Goal: Transaction & Acquisition: Purchase product/service

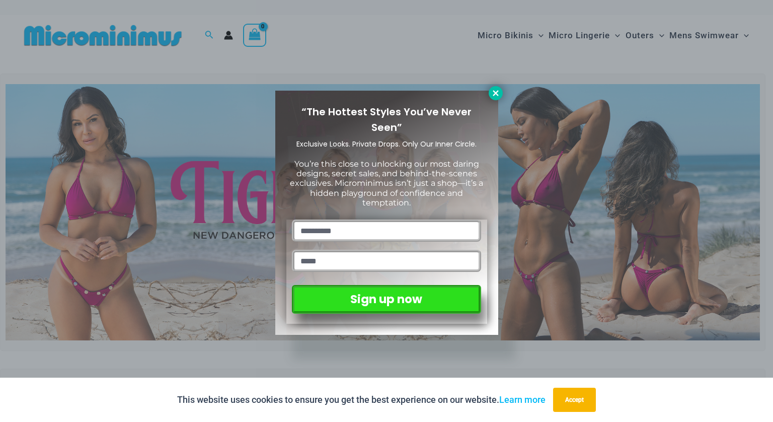
click at [495, 95] on icon at bounding box center [495, 93] width 9 height 9
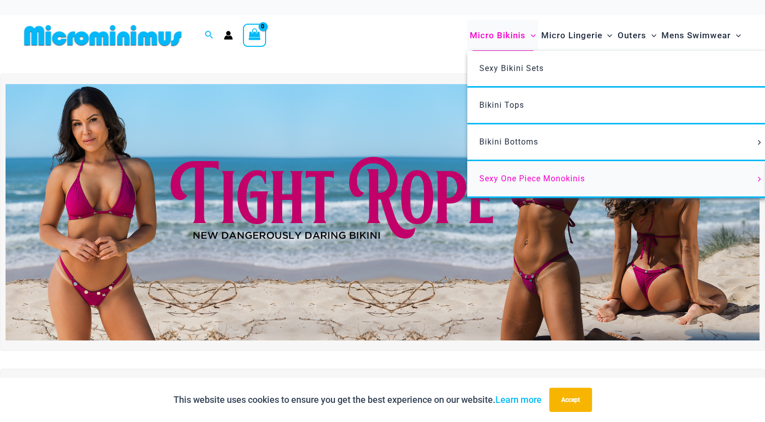
click at [522, 176] on span "Sexy One Piece Monokinis" at bounding box center [532, 179] width 106 height 10
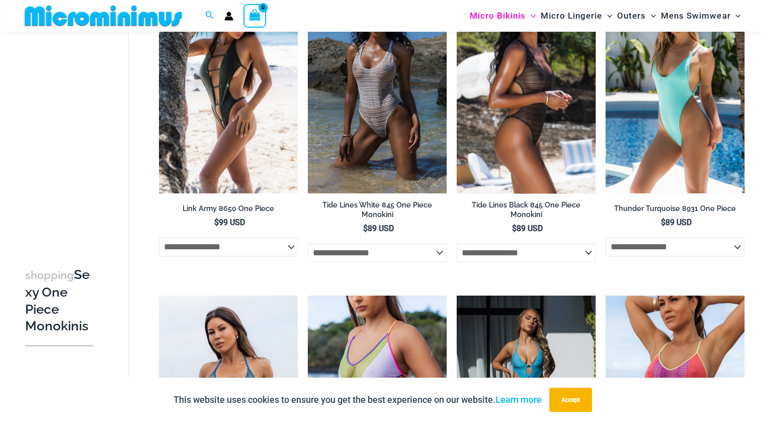
scroll to position [1056, 0]
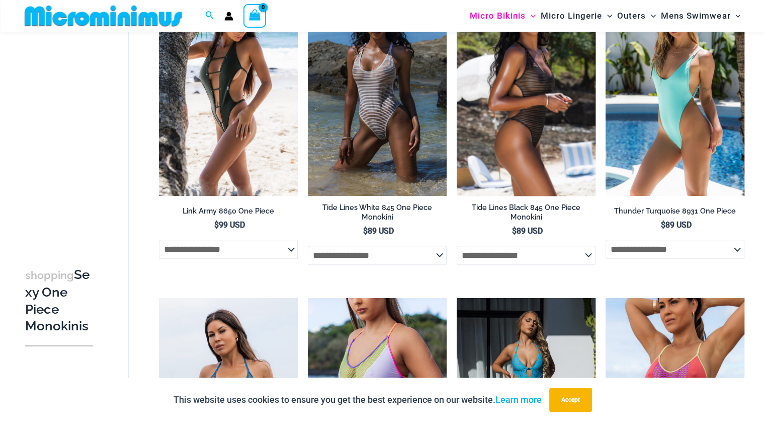
click at [551, 173] on img at bounding box center [526, 91] width 139 height 208
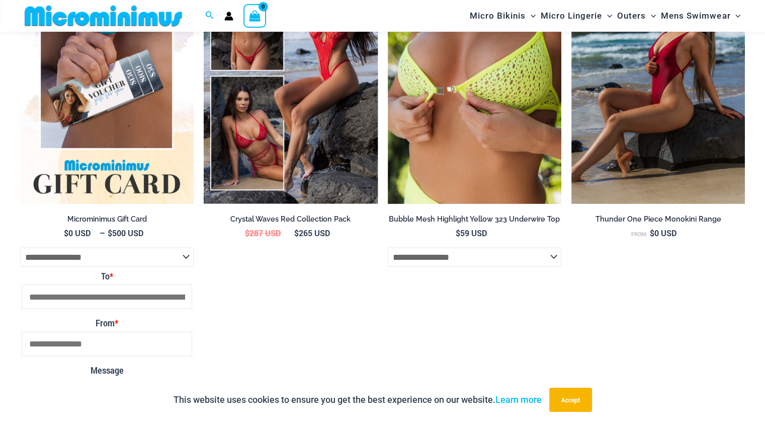
scroll to position [1833, 0]
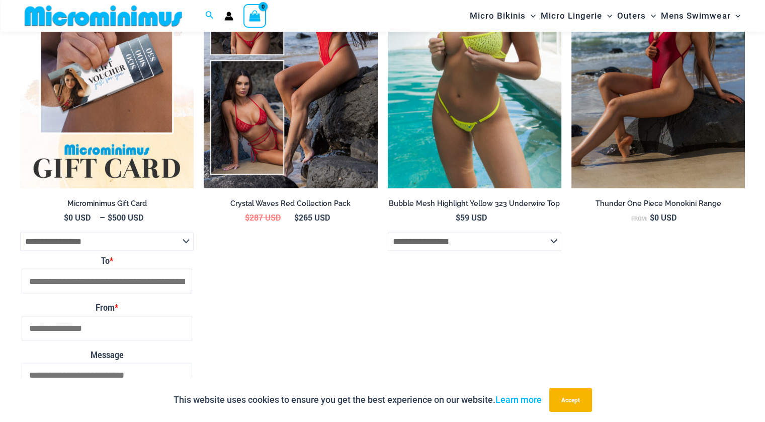
click at [525, 231] on select "**********" at bounding box center [475, 240] width 174 height 19
click at [471, 126] on img at bounding box center [475, 57] width 174 height 261
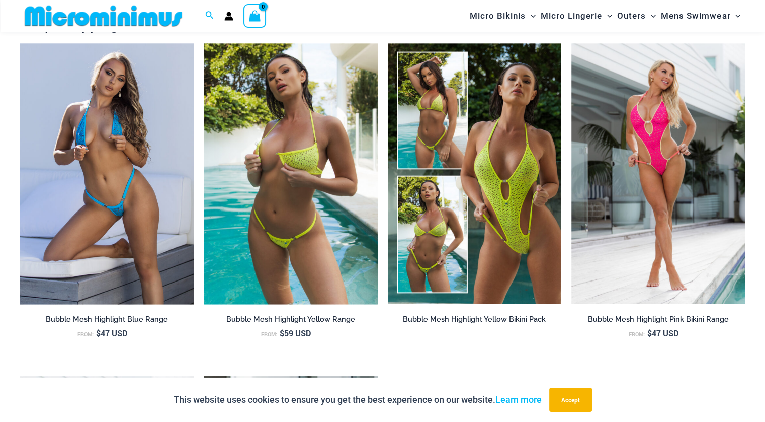
scroll to position [998, 0]
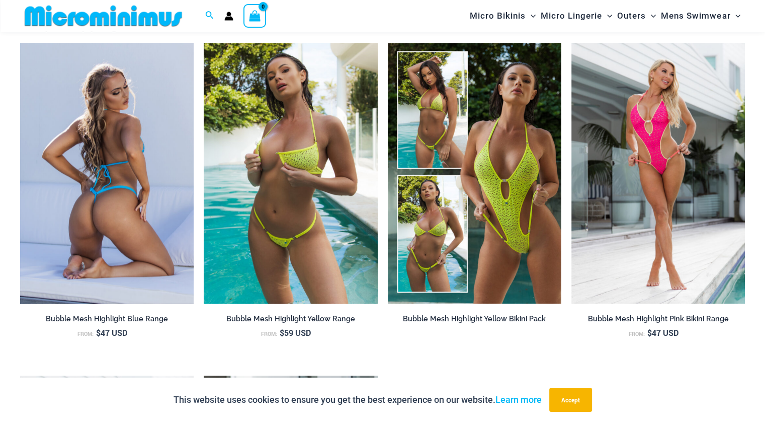
click at [147, 194] on img at bounding box center [107, 173] width 174 height 261
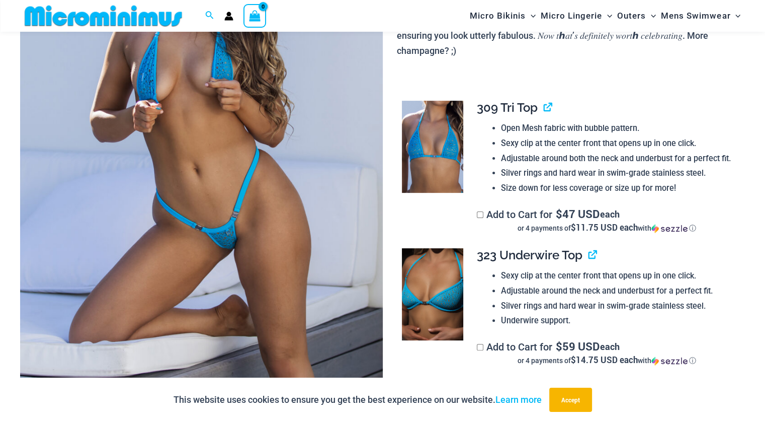
scroll to position [197, 0]
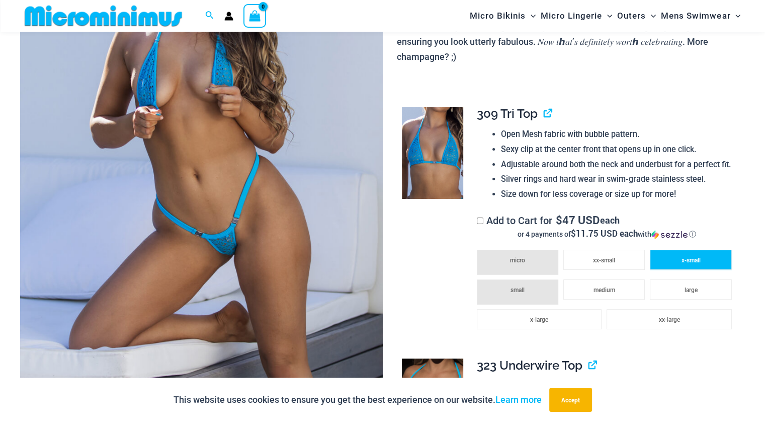
click at [685, 258] on span "x-small" at bounding box center [691, 260] width 19 height 7
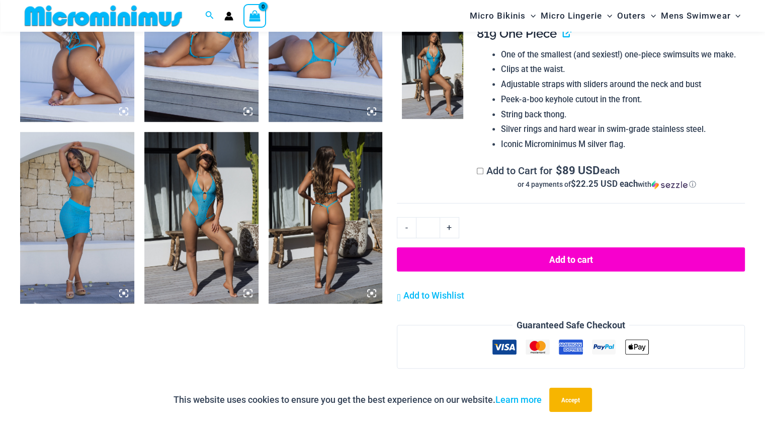
scroll to position [696, 0]
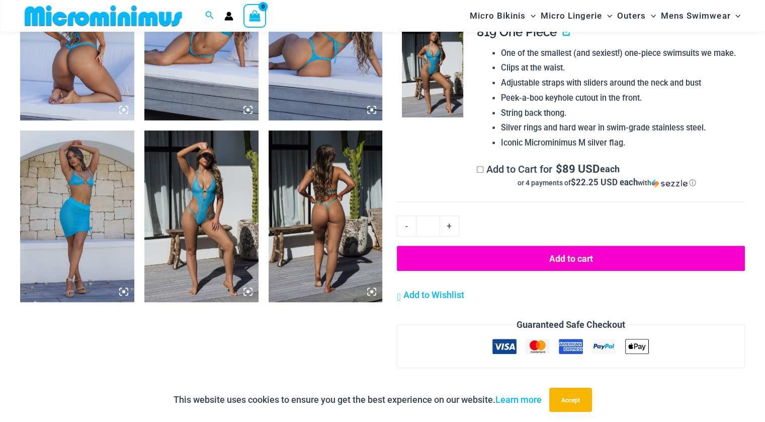
click at [575, 271] on button "Add to cart" at bounding box center [571, 258] width 348 height 25
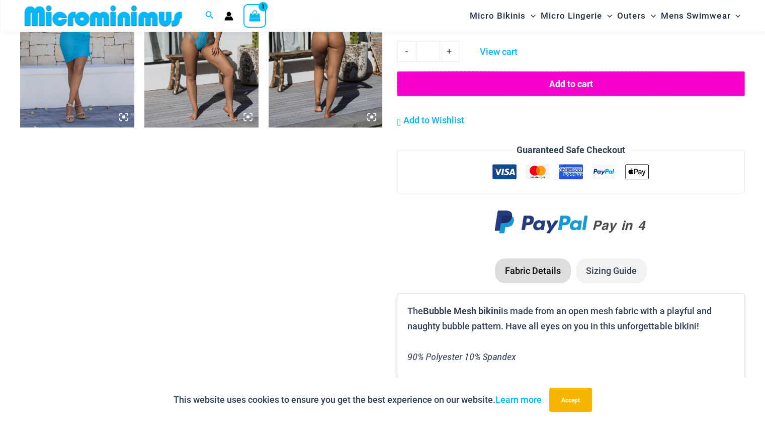
scroll to position [851, 0]
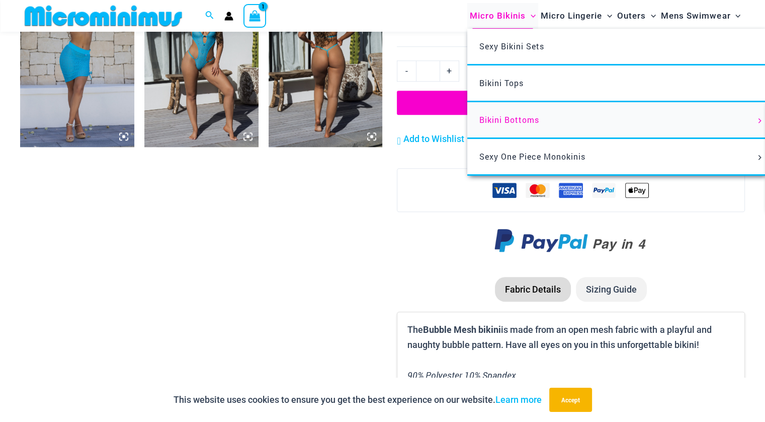
click at [508, 120] on span "Bikini Bottoms" at bounding box center [509, 119] width 60 height 11
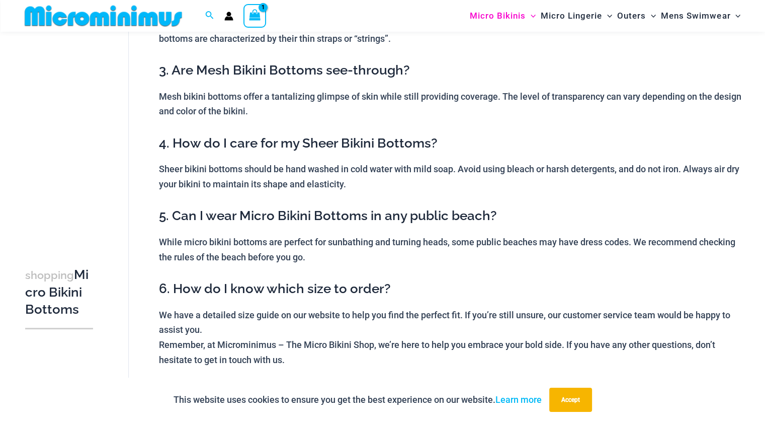
scroll to position [182, 0]
click at [576, 389] on button "Accept" at bounding box center [570, 399] width 43 height 24
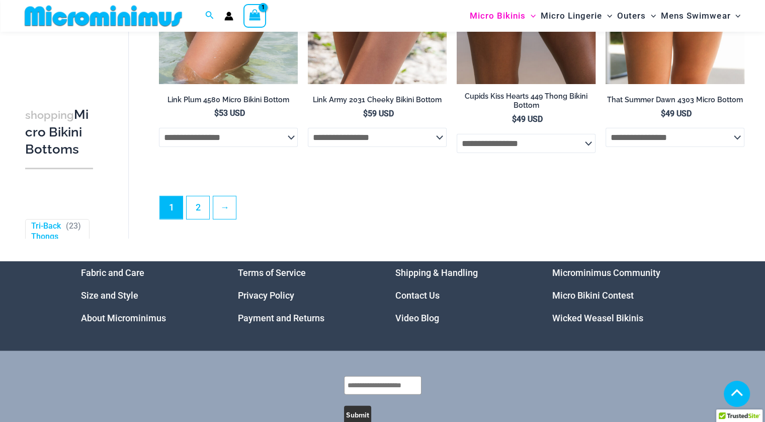
scroll to position [2878, 0]
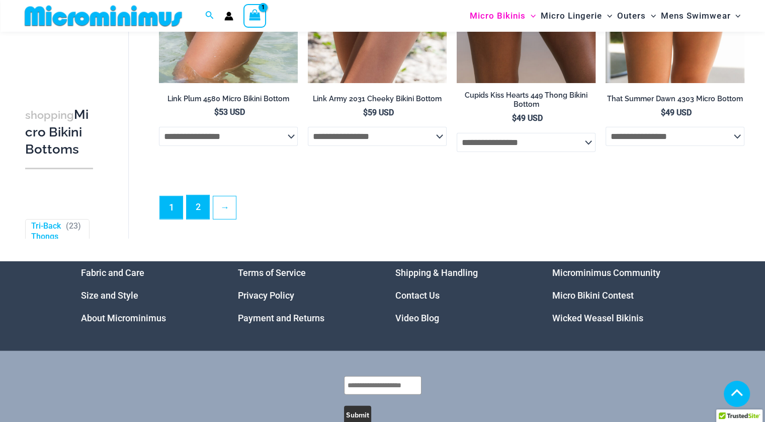
click at [200, 216] on link "2" at bounding box center [198, 207] width 23 height 24
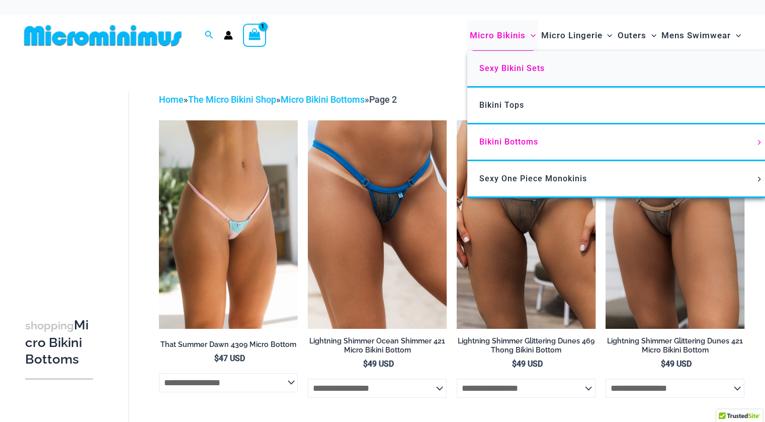
click at [513, 71] on span "Sexy Bikini Sets" at bounding box center [511, 68] width 65 height 10
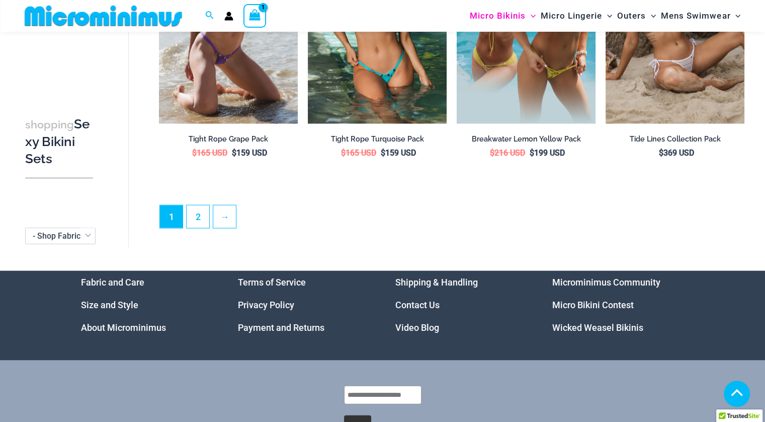
scroll to position [2179, 0]
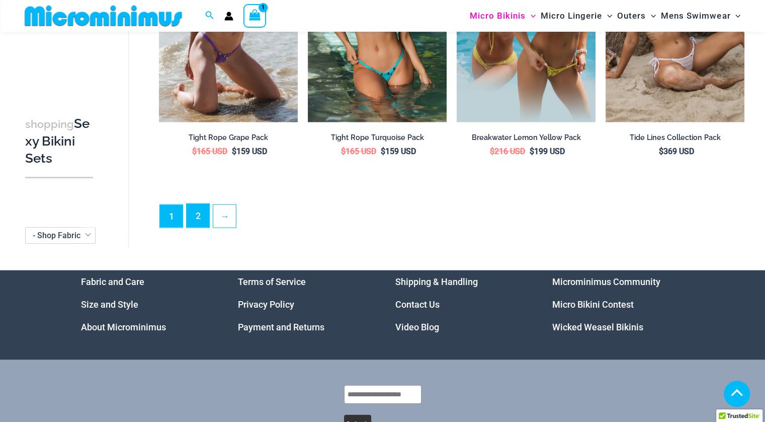
click at [196, 204] on link "2" at bounding box center [198, 216] width 23 height 24
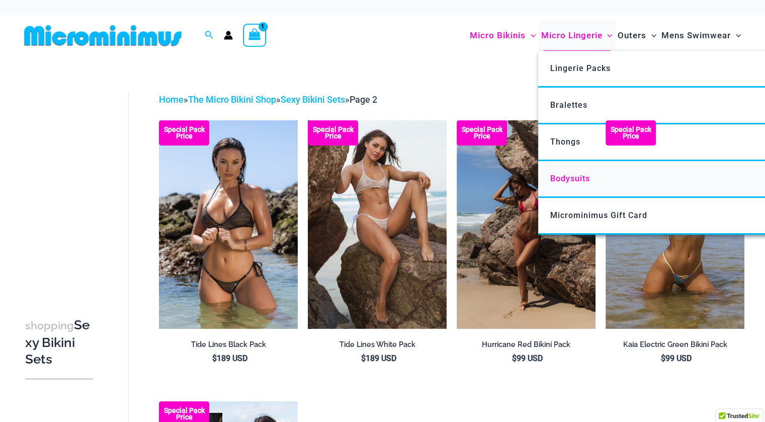
click at [568, 177] on span "Bodysuits" at bounding box center [570, 179] width 40 height 10
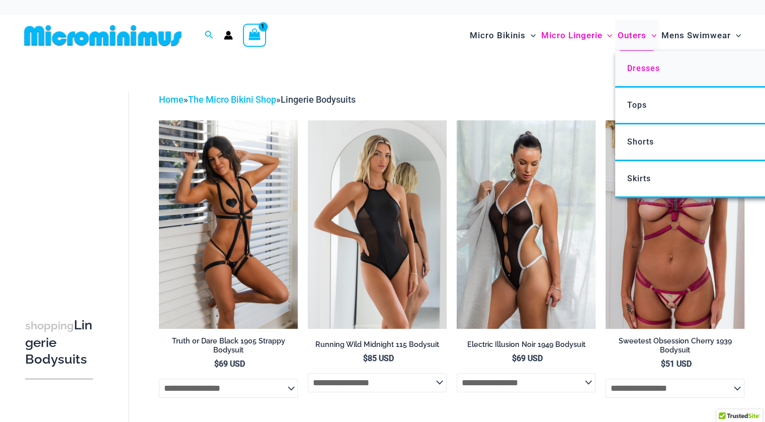
click at [639, 69] on span "Dresses" at bounding box center [643, 68] width 33 height 10
